Goal: Find specific page/section: Find specific page/section

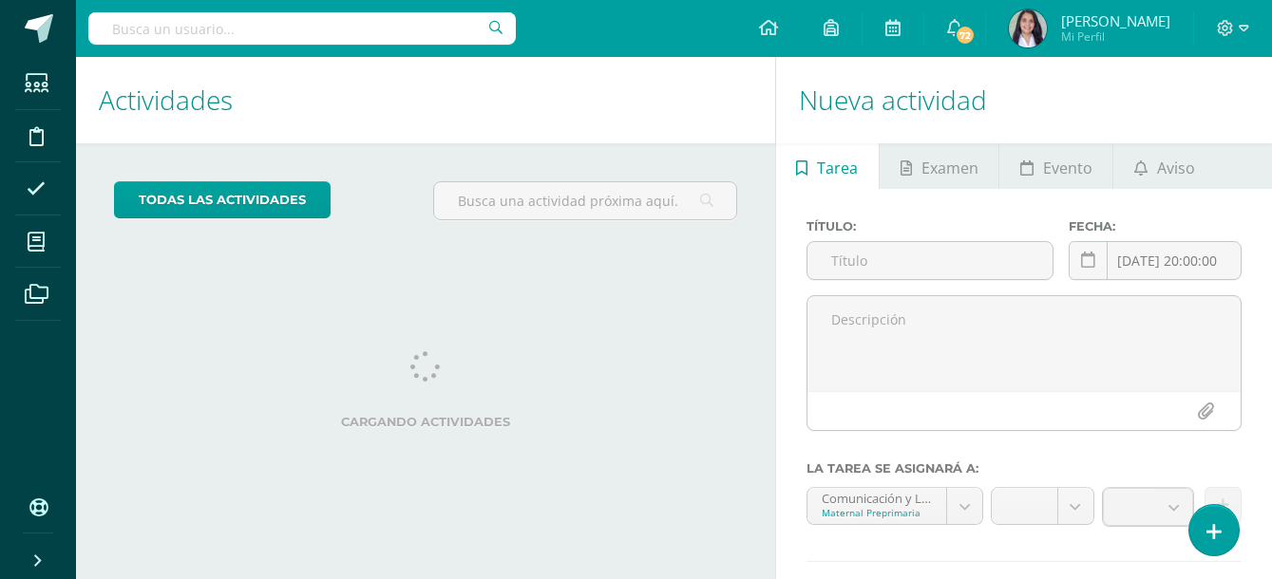
click at [289, 39] on input "text" at bounding box center [301, 28] width 427 height 32
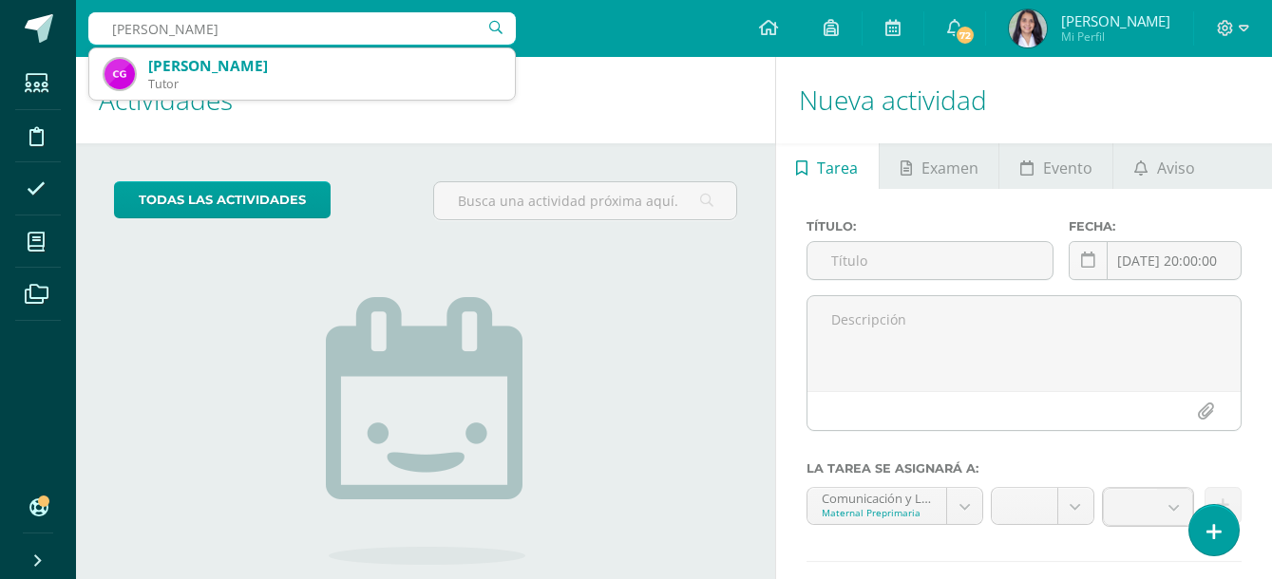
type input "claudia guzmán"
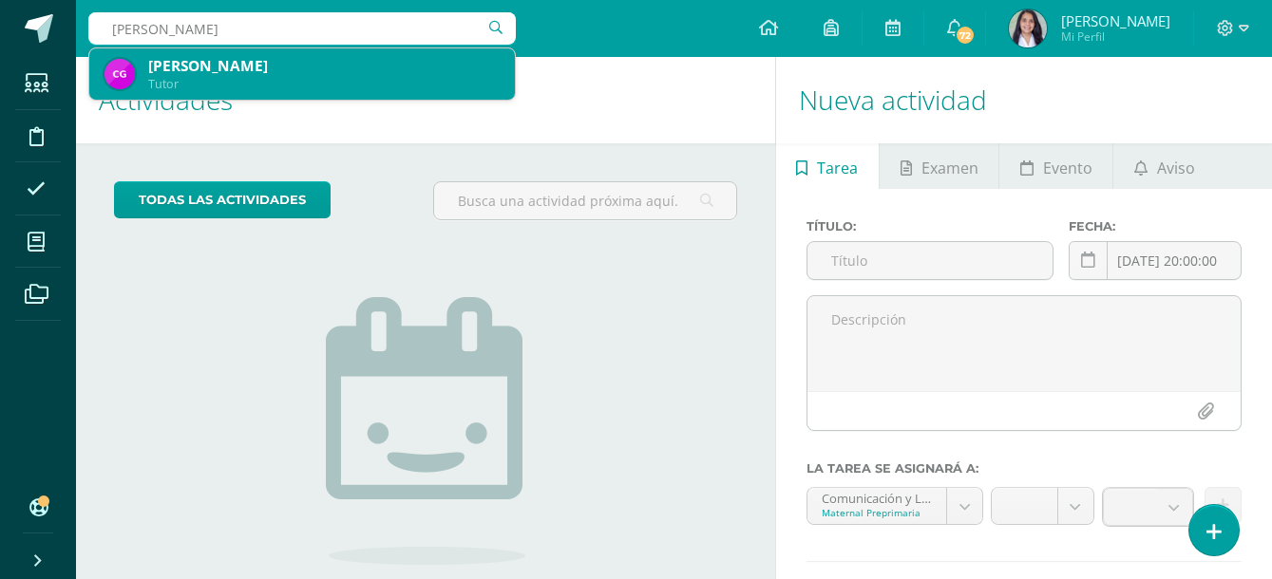
click at [309, 96] on div "Claudia Romelia Guzmán Muralles Tutor" at bounding box center [301, 73] width 395 height 51
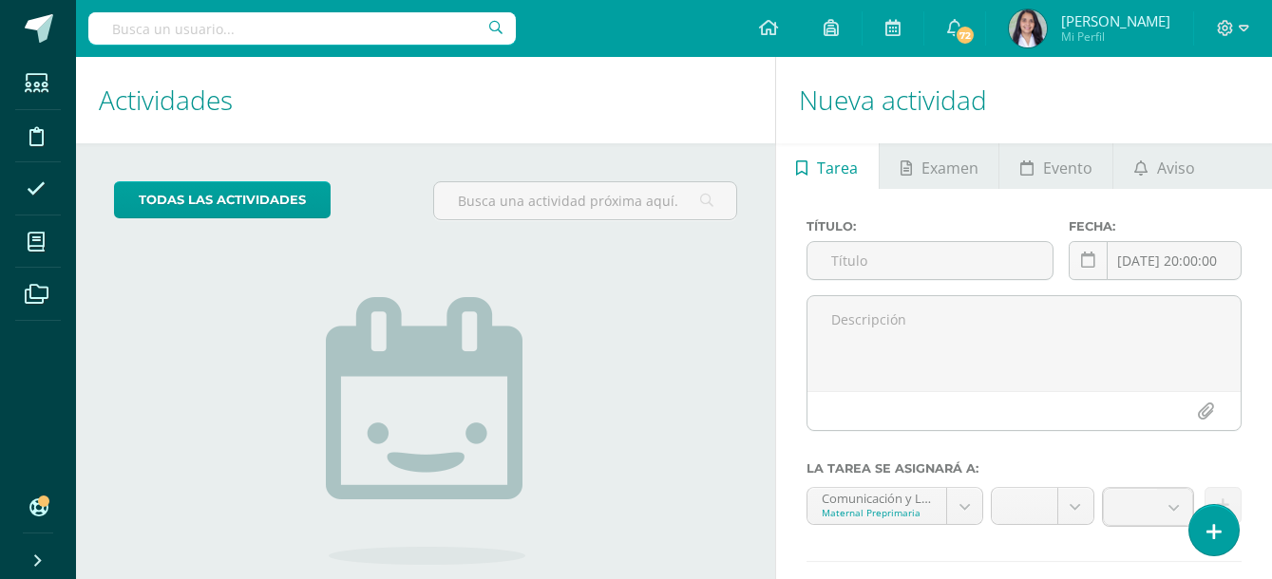
click at [309, 96] on h1 "Actividades" at bounding box center [426, 100] width 654 height 86
click at [308, 96] on h1 "Actividades" at bounding box center [426, 100] width 654 height 86
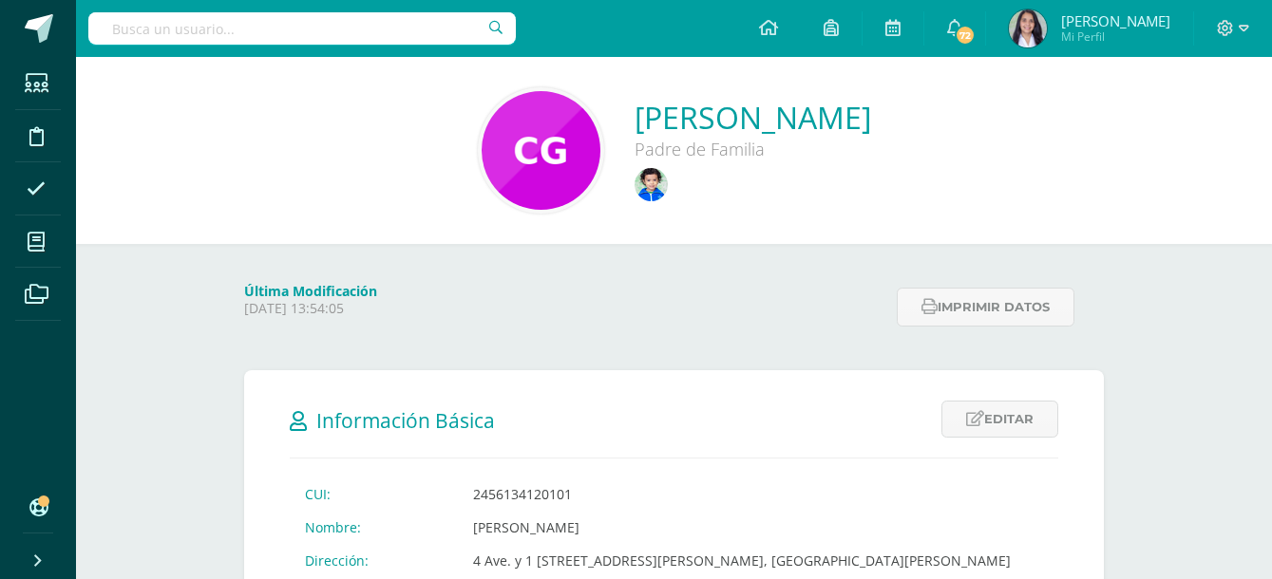
click at [241, 26] on input "text" at bounding box center [301, 28] width 427 height 32
type input "gabriela alejandra"
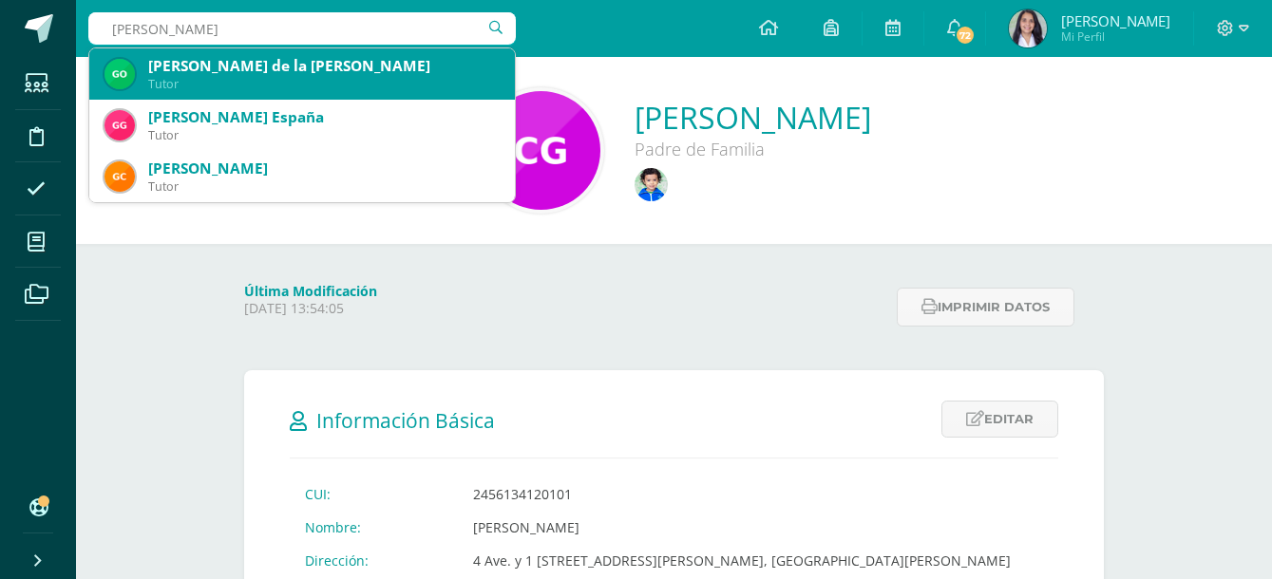
click at [306, 79] on div "Tutor" at bounding box center [323, 84] width 351 height 16
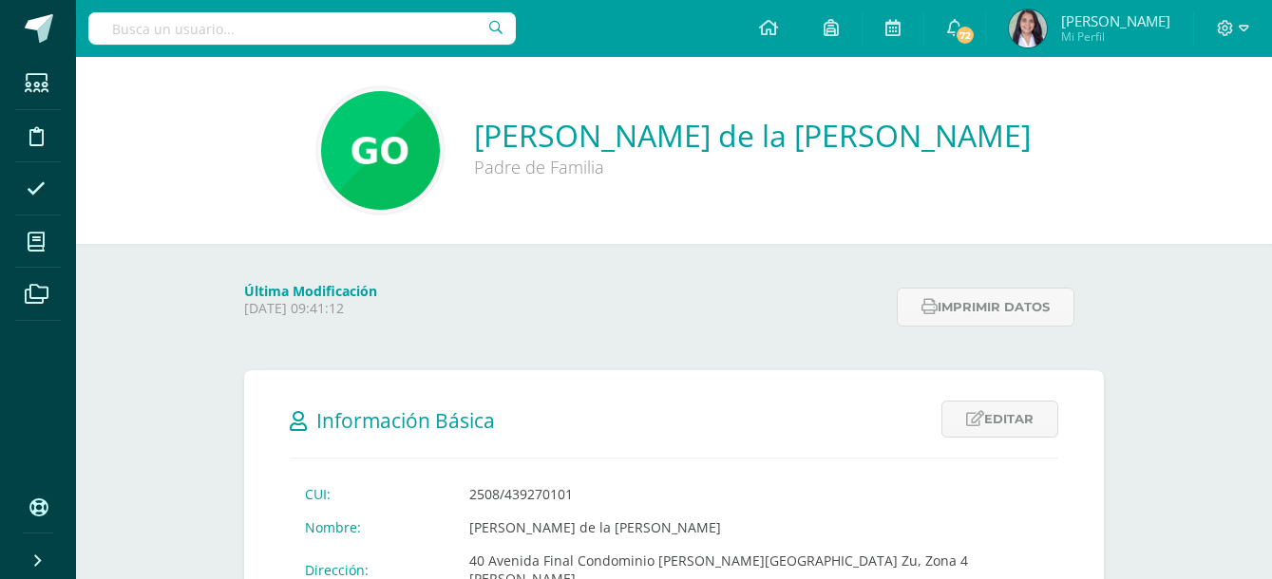
click at [229, 29] on input "text" at bounding box center [301, 28] width 427 height 32
type input "gabriela alejandra gomez"
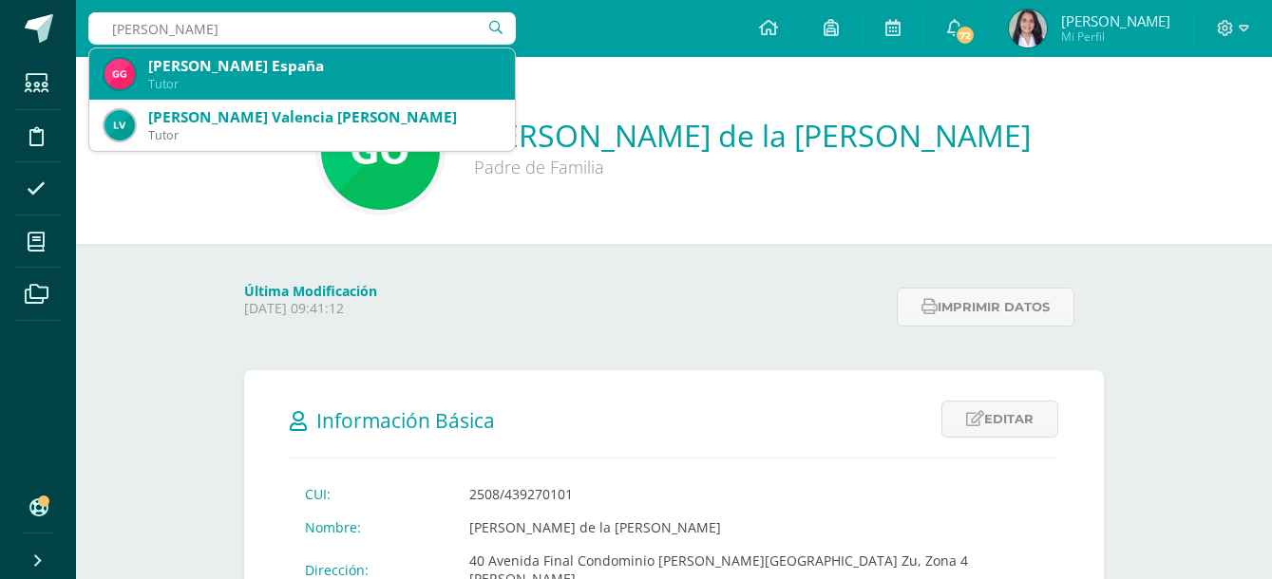
click at [303, 69] on div "[PERSON_NAME] España" at bounding box center [323, 66] width 351 height 20
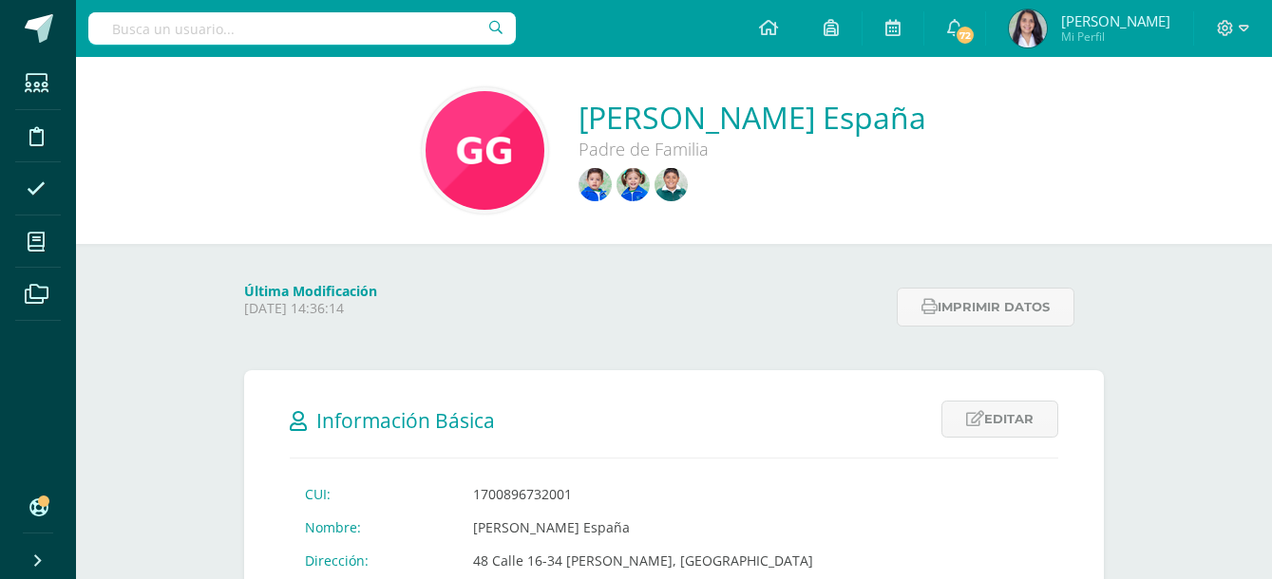
click at [292, 33] on input "text" at bounding box center [301, 28] width 427 height 32
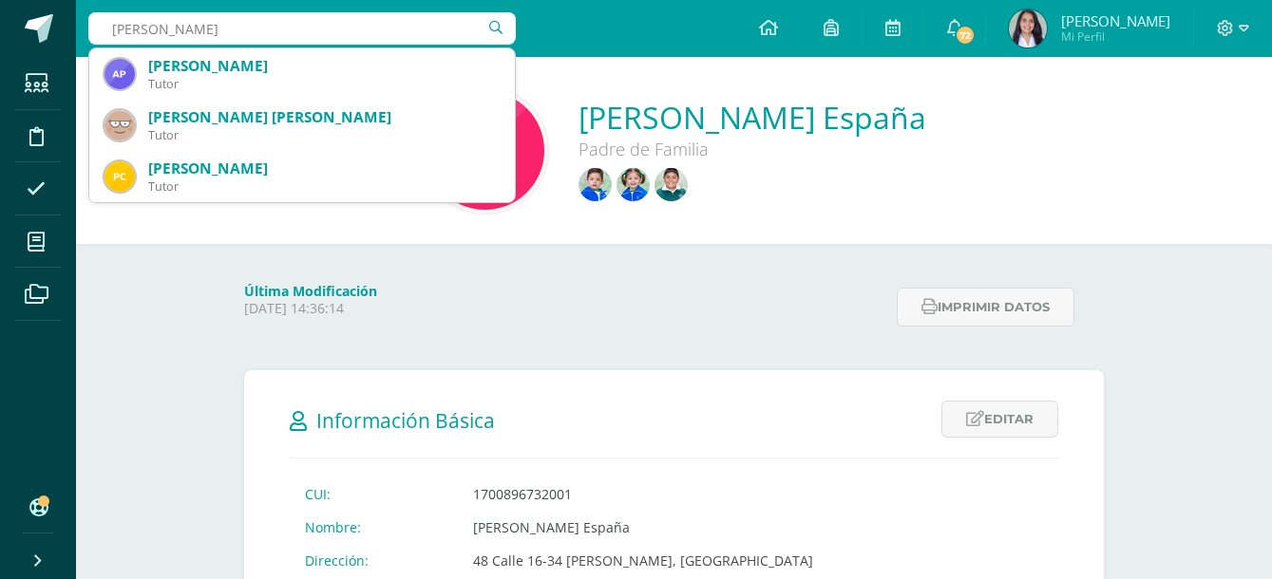
type input "[PERSON_NAME]"
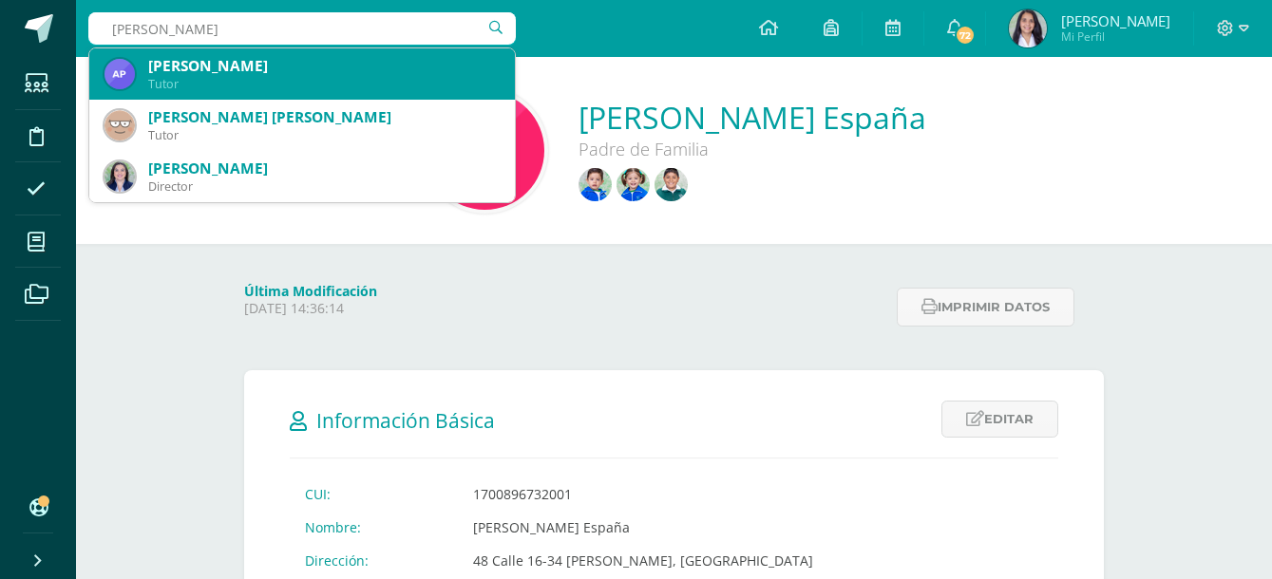
click at [238, 77] on div "Tutor" at bounding box center [323, 84] width 351 height 16
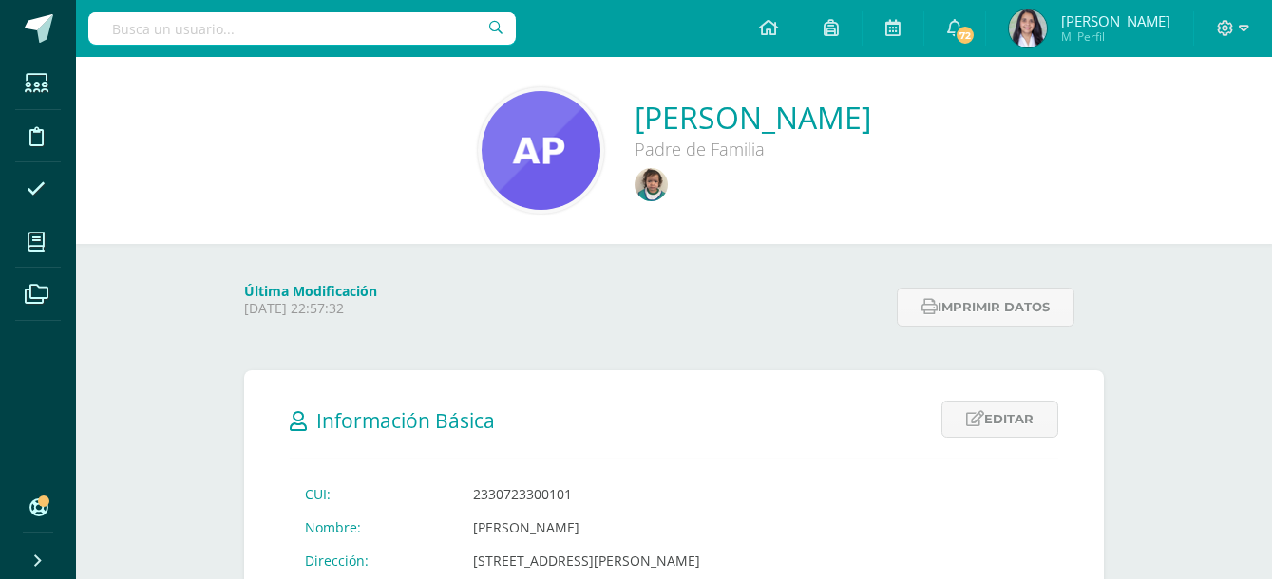
click at [169, 29] on input "text" at bounding box center [301, 28] width 427 height 32
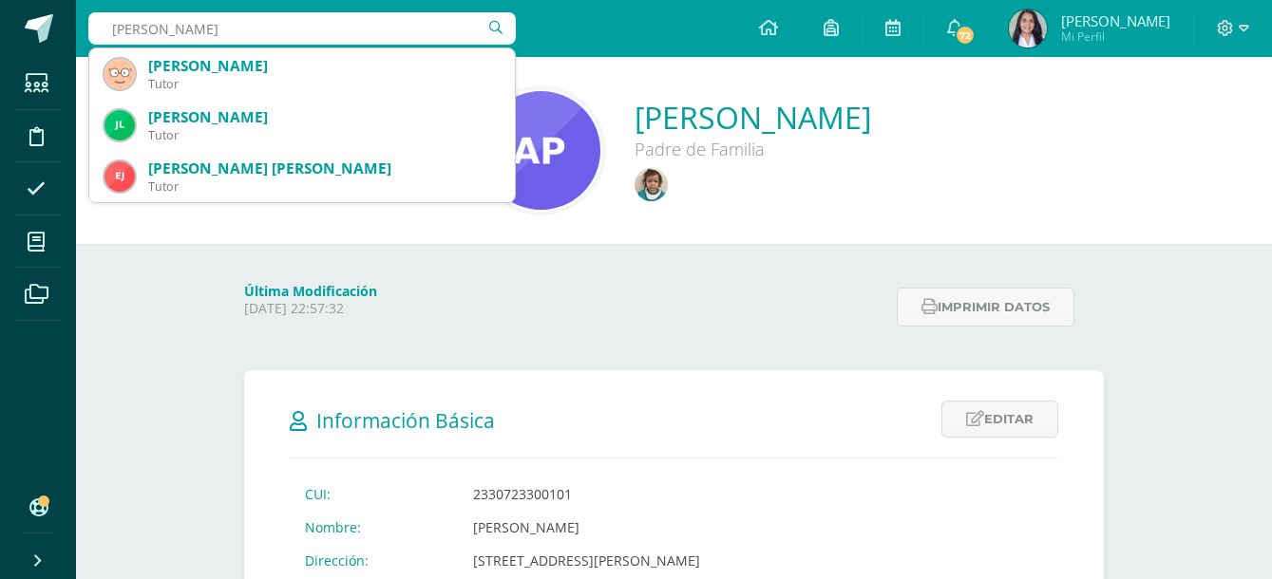
type input "xavier orantes"
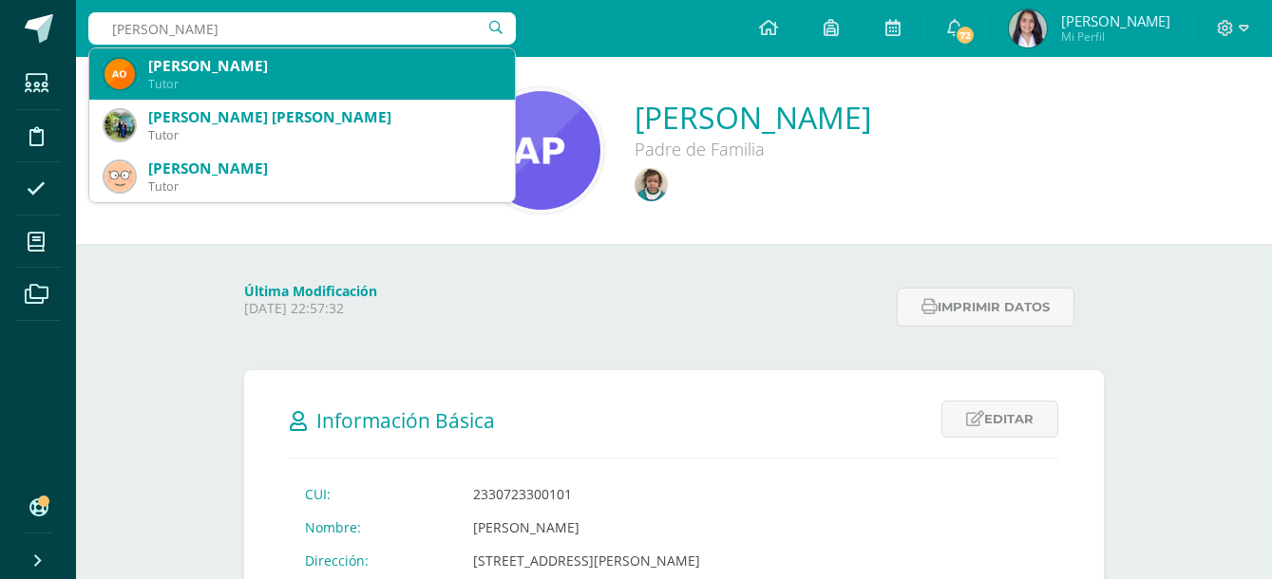
click at [223, 81] on div "Tutor" at bounding box center [323, 84] width 351 height 16
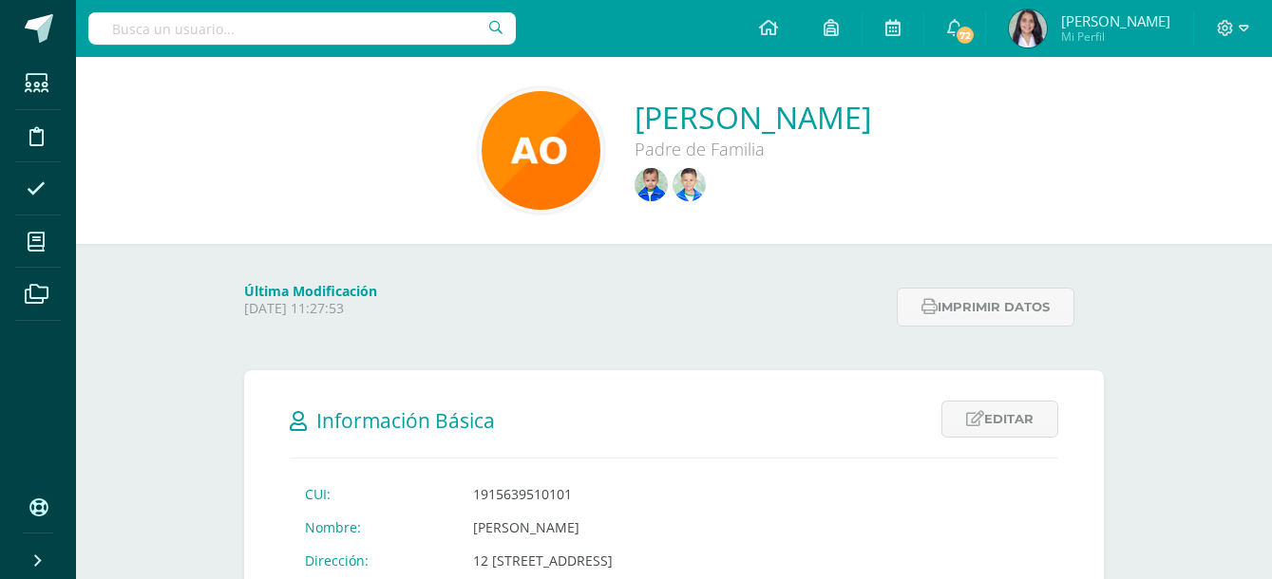
click at [191, 46] on div at bounding box center [301, 28] width 427 height 57
click at [197, 18] on input "text" at bounding box center [301, 28] width 427 height 32
type input "alejandra estadra"
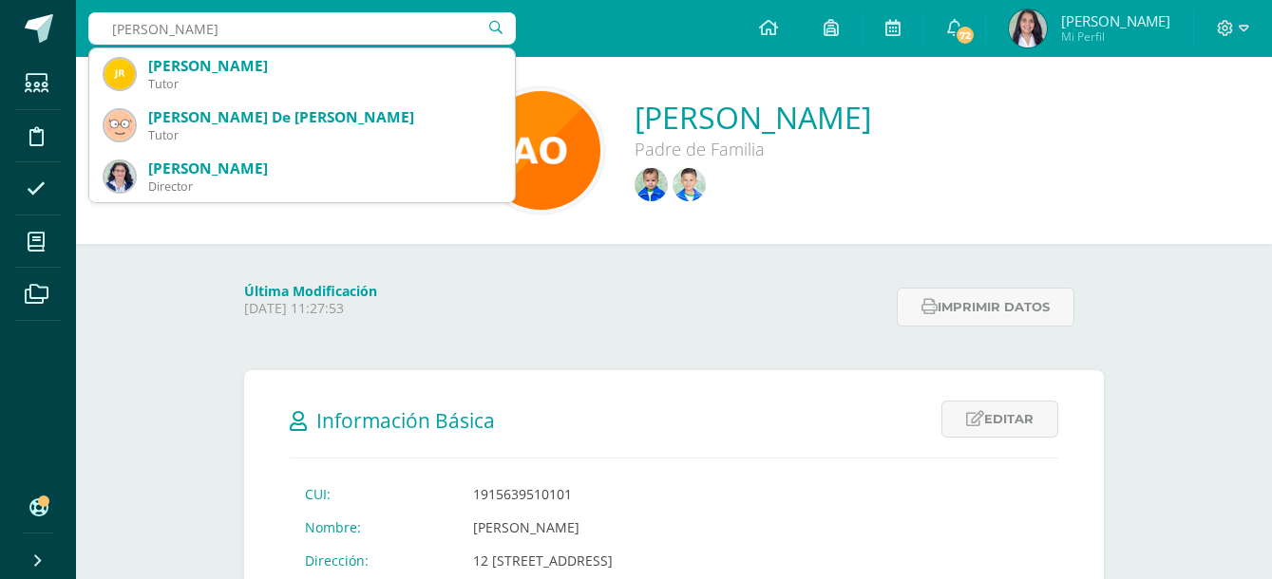
click at [261, 85] on div "Jennifer Alejandra Rimola Castañeda Tutor" at bounding box center [301, 73] width 395 height 51
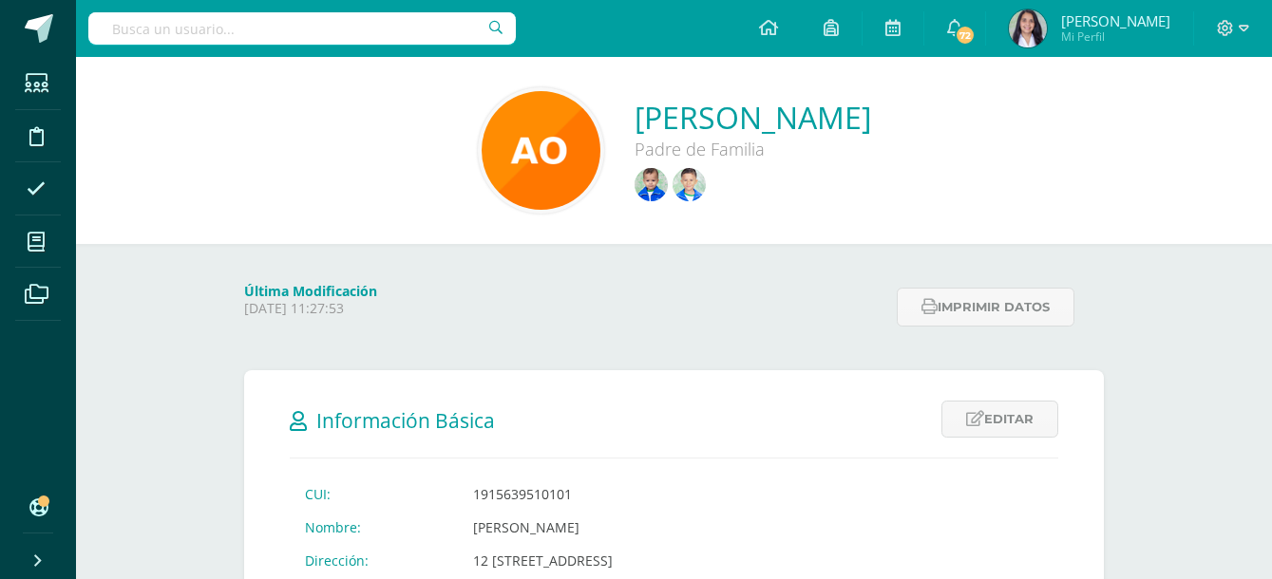
click at [264, 35] on input "text" at bounding box center [301, 28] width 427 height 32
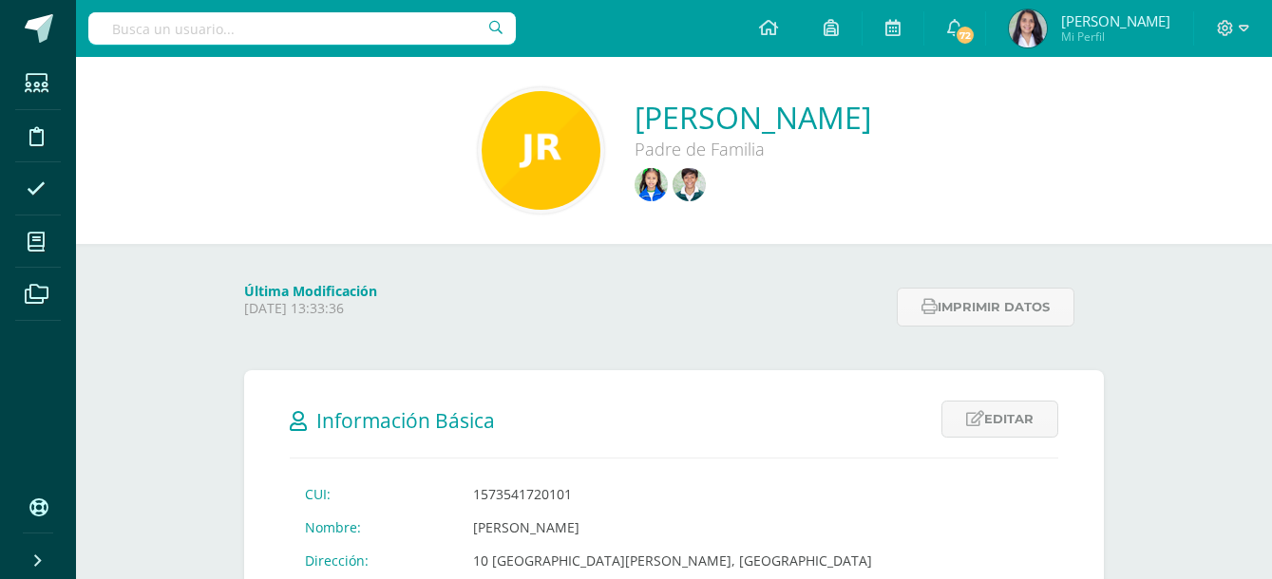
click at [209, 28] on input "text" at bounding box center [301, 28] width 427 height 32
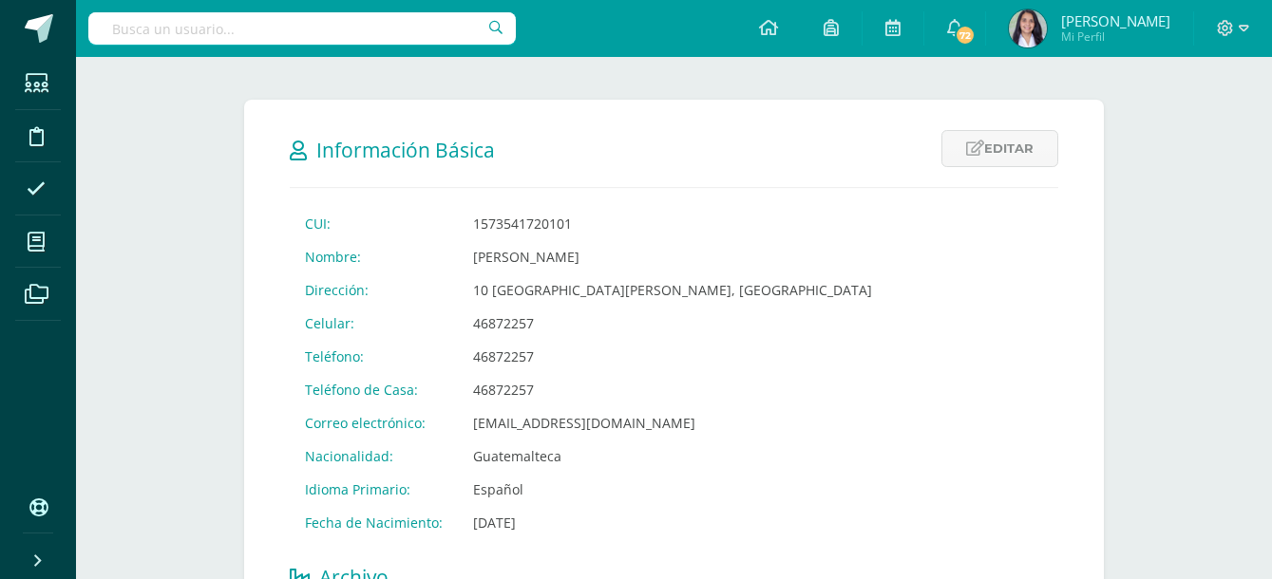
scroll to position [285, 0]
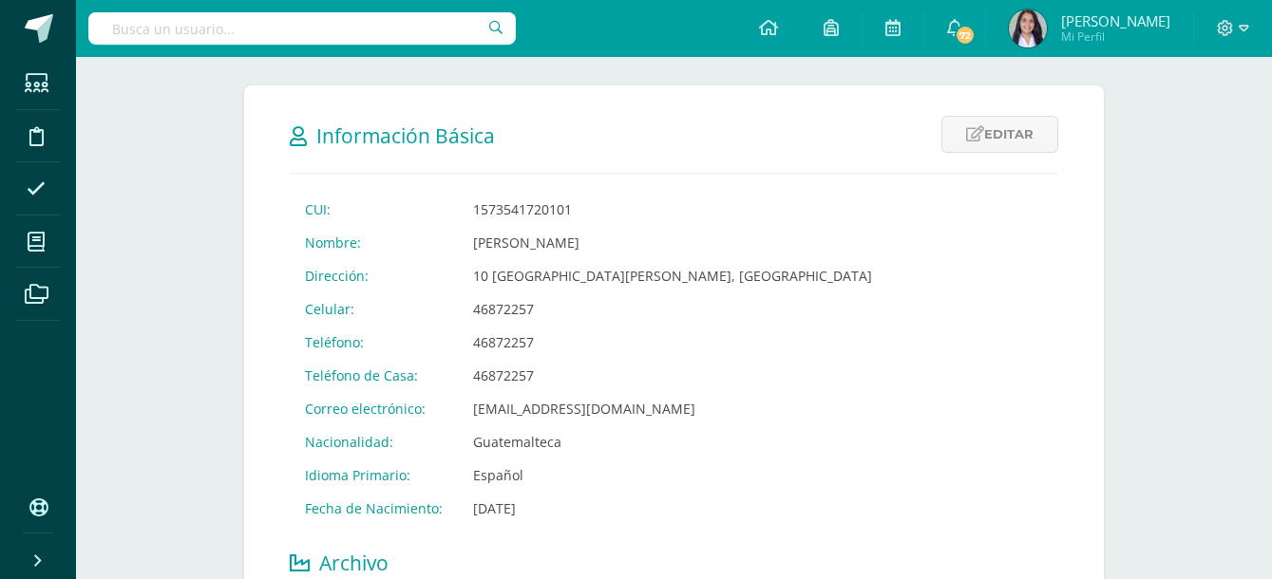
click at [368, 119] on form "Información Básica Editar Cancelar Guardar CUI: 1573541720101 Nombre: Jennifer …" at bounding box center [674, 552] width 860 height 934
click at [368, 119] on h2 "Información Básica" at bounding box center [674, 135] width 769 height 39
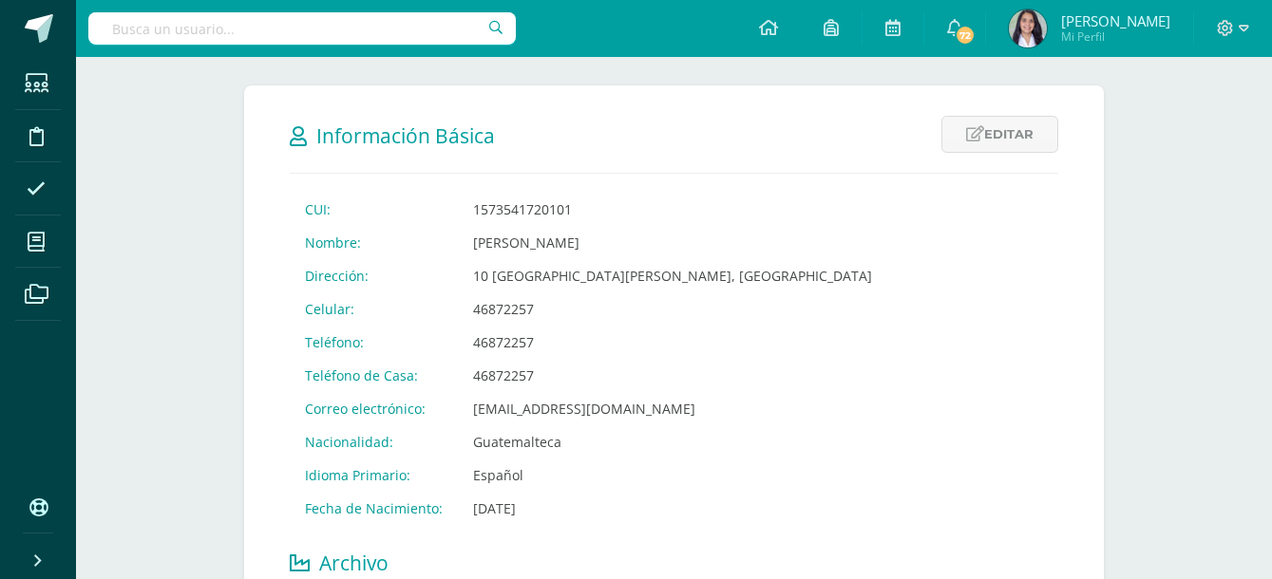
click at [772, 322] on td "46872257" at bounding box center [672, 309] width 429 height 33
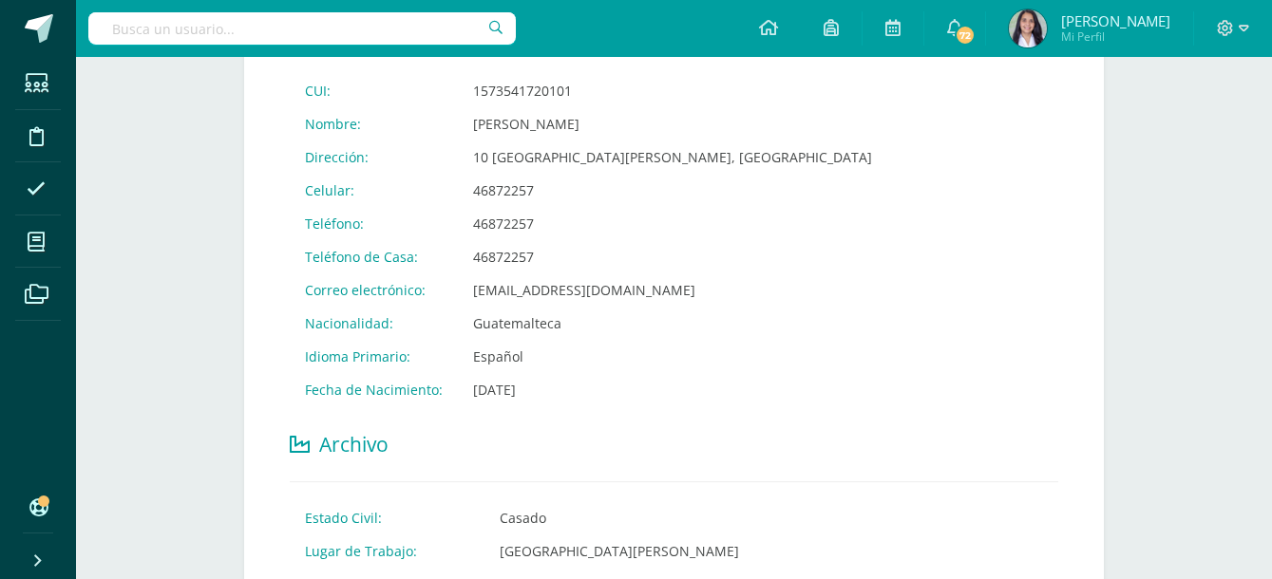
scroll to position [0, 0]
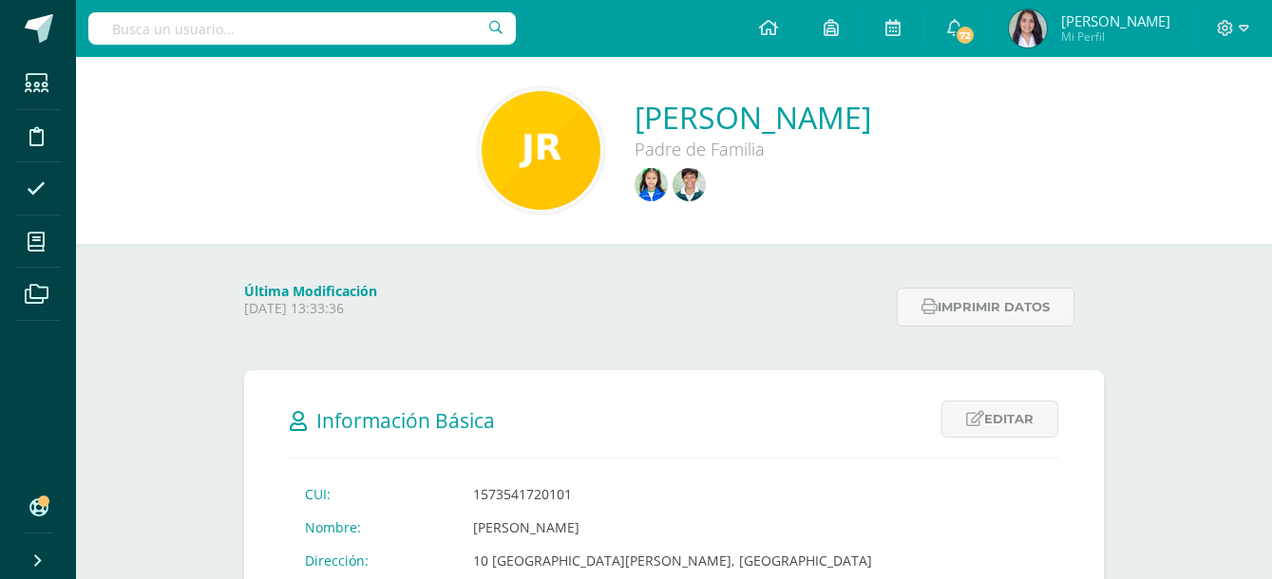
click at [231, 28] on input "text" at bounding box center [301, 28] width 427 height 32
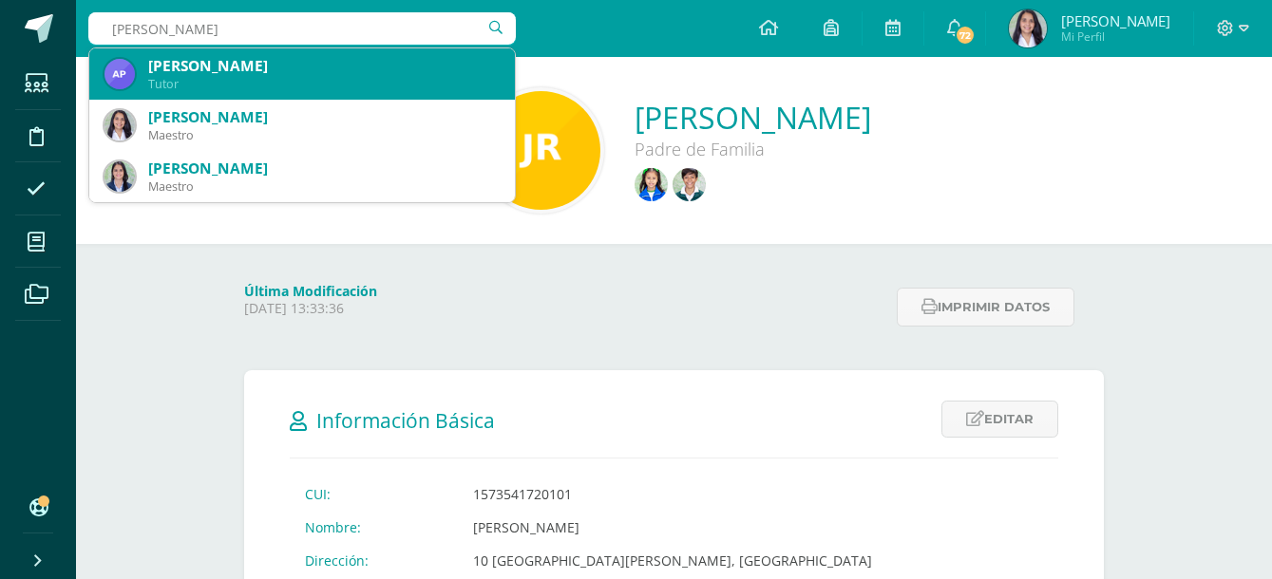
type input "alejandra estrada"
click at [256, 74] on div "María Alejandra Estrada Santizo" at bounding box center [323, 66] width 351 height 20
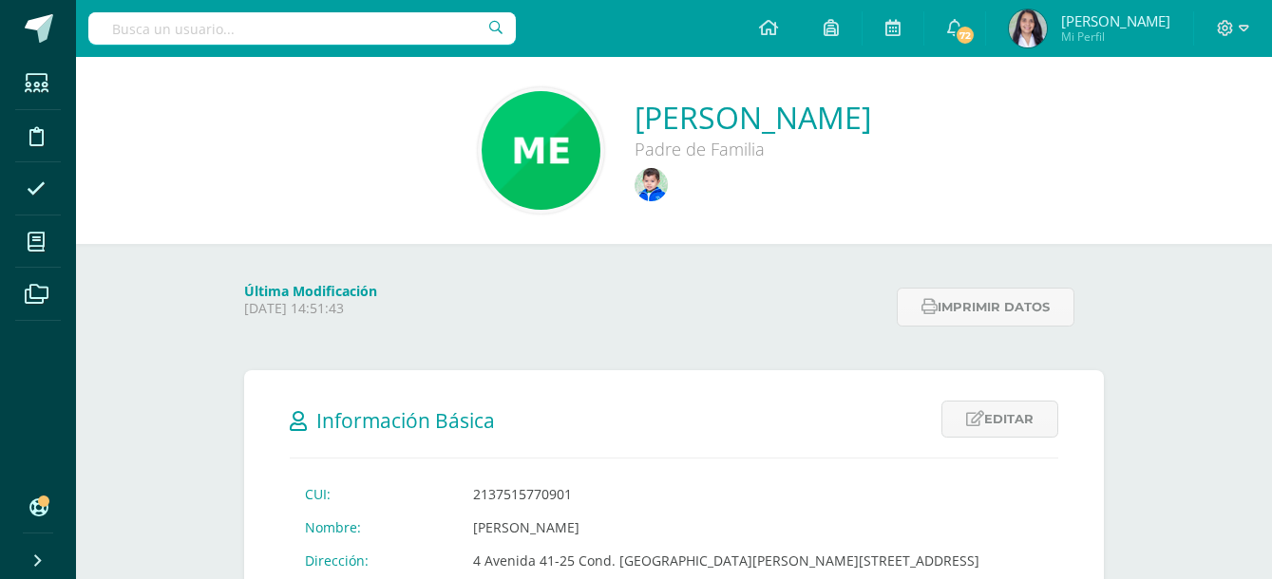
click at [200, 42] on input "text" at bounding box center [301, 28] width 427 height 32
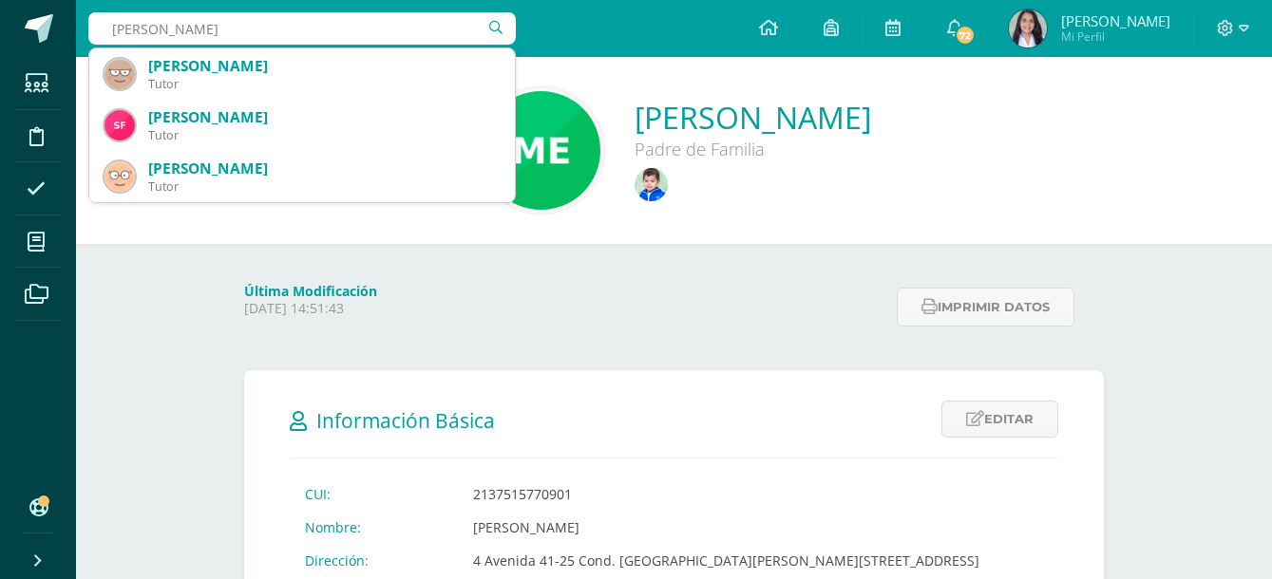
type input "[PERSON_NAME]"
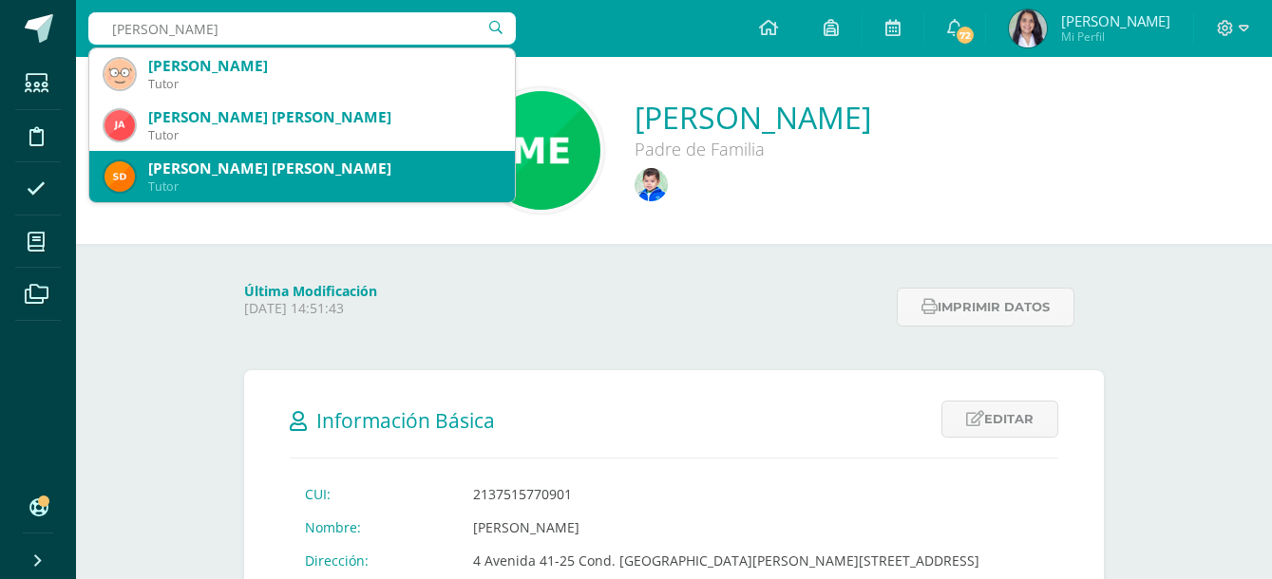
click at [273, 165] on div "[PERSON_NAME] [PERSON_NAME]" at bounding box center [323, 169] width 351 height 20
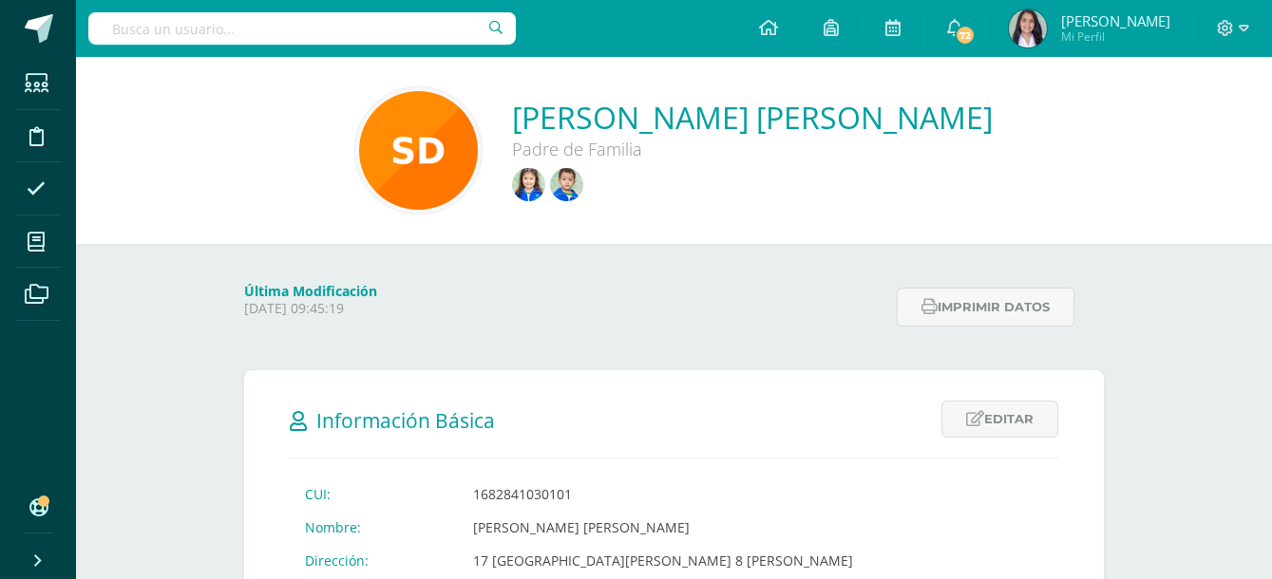
click at [198, 22] on input "text" at bounding box center [301, 28] width 427 height 32
type input "[PERSON_NAME]"
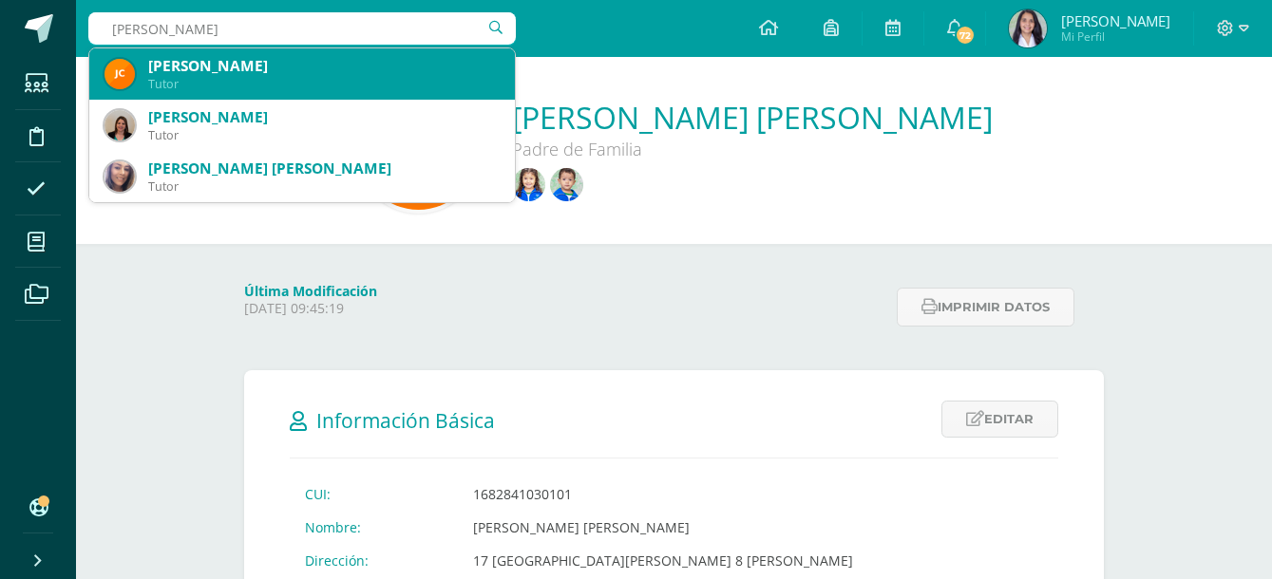
click at [235, 79] on div "Tutor" at bounding box center [323, 84] width 351 height 16
